Goal: Task Accomplishment & Management: Complete application form

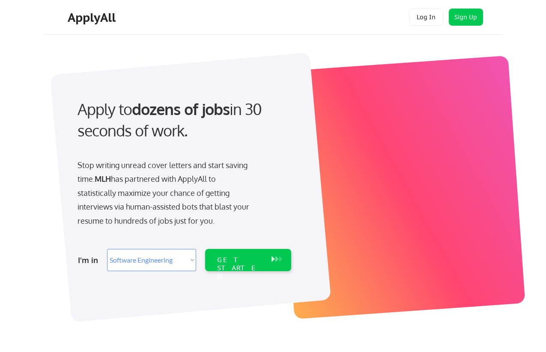
select select ""engineering""
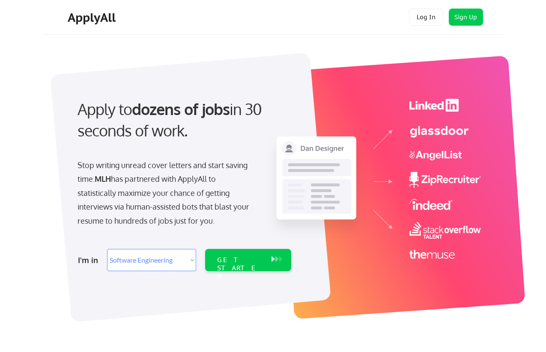
click at [176, 264] on select "Select Role Software Engineering Product Management Customer Success Sales UI/U…" at bounding box center [151, 260] width 89 height 22
click at [248, 250] on div "GET STARTED" at bounding box center [240, 260] width 54 height 22
select select ""engineering""
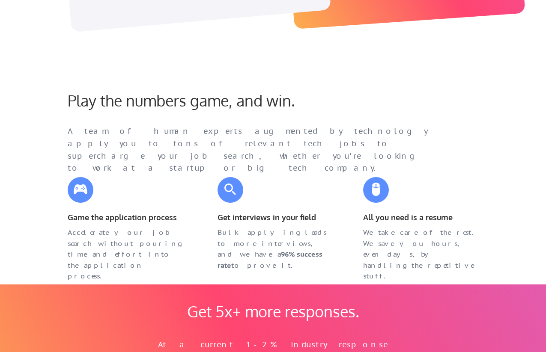
scroll to position [294, 0]
